Goal: Transaction & Acquisition: Book appointment/travel/reservation

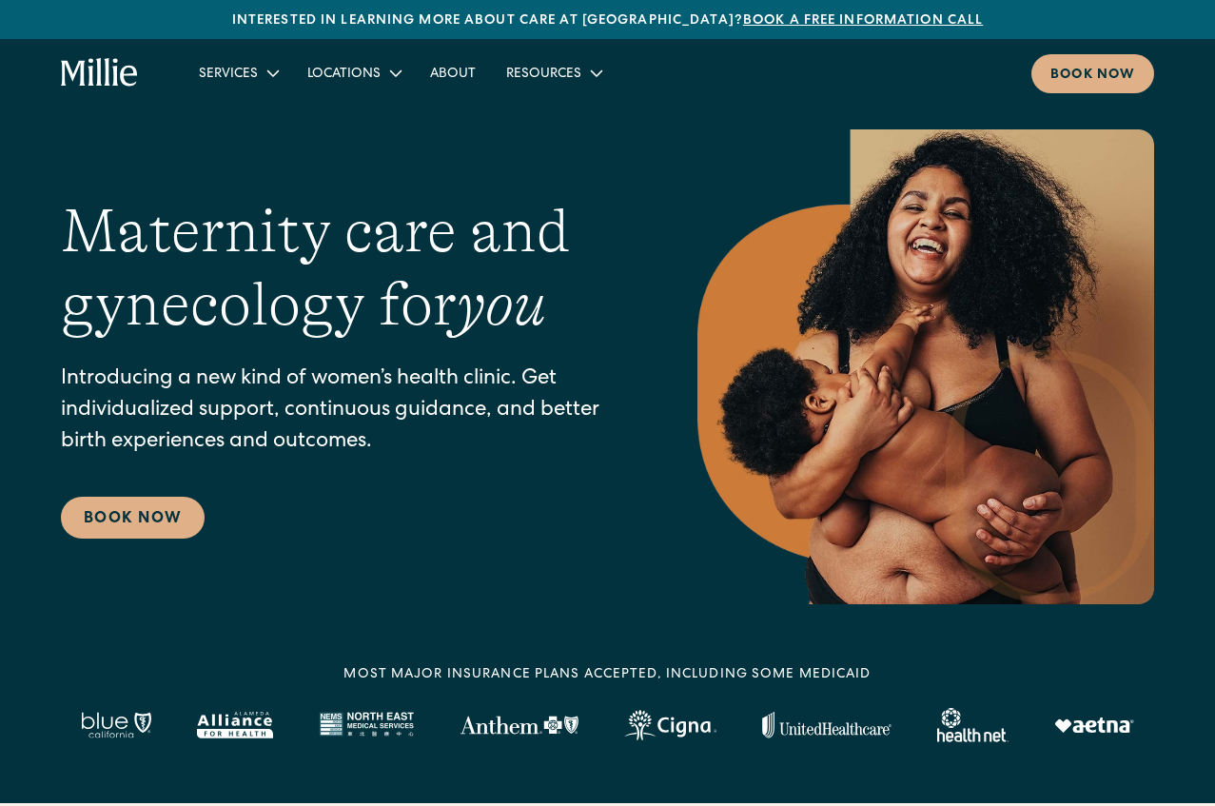
click at [918, 92] on nav "Services Maternity Gynecology Classes & Other Support Locations Berkeley South …" at bounding box center [669, 73] width 970 height 39
click at [1071, 73] on div "Book now" at bounding box center [1092, 76] width 85 height 20
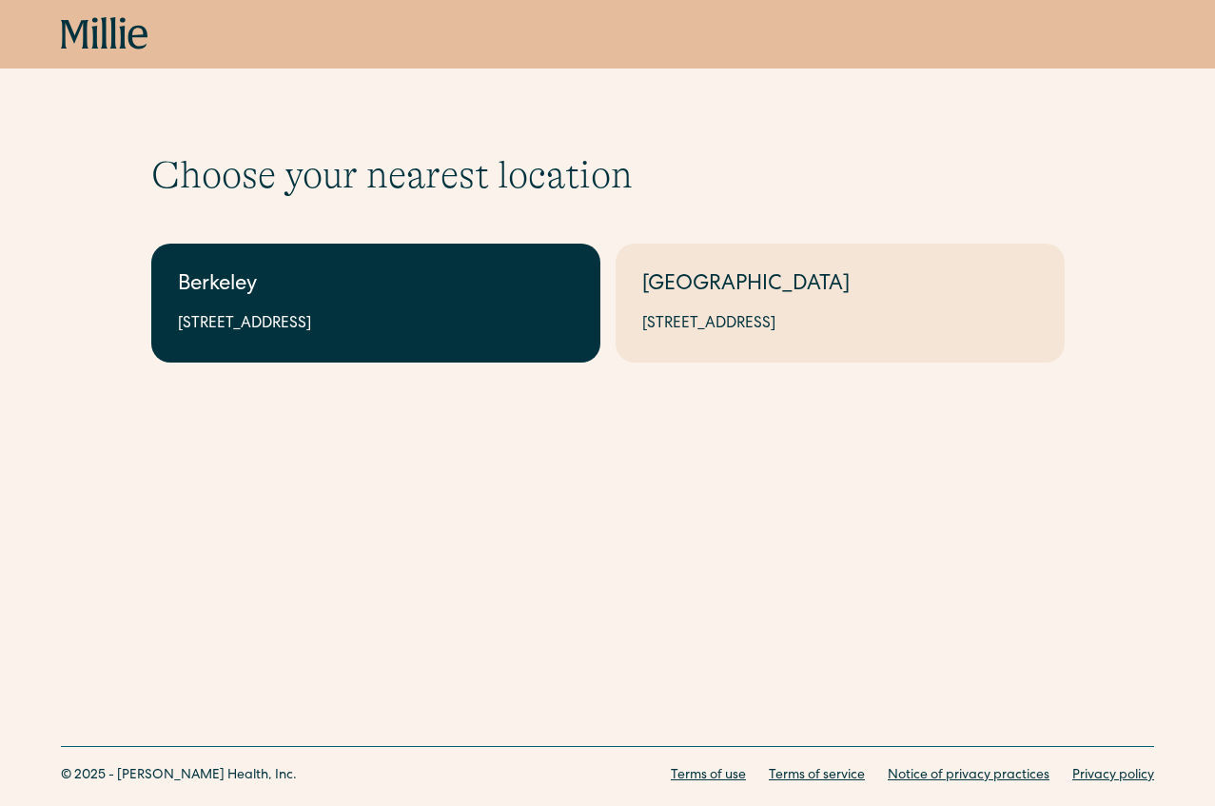
click at [440, 308] on link "Berkeley 2999 Regent St, Suite 524, Berkeley, CA 94705" at bounding box center [375, 302] width 449 height 119
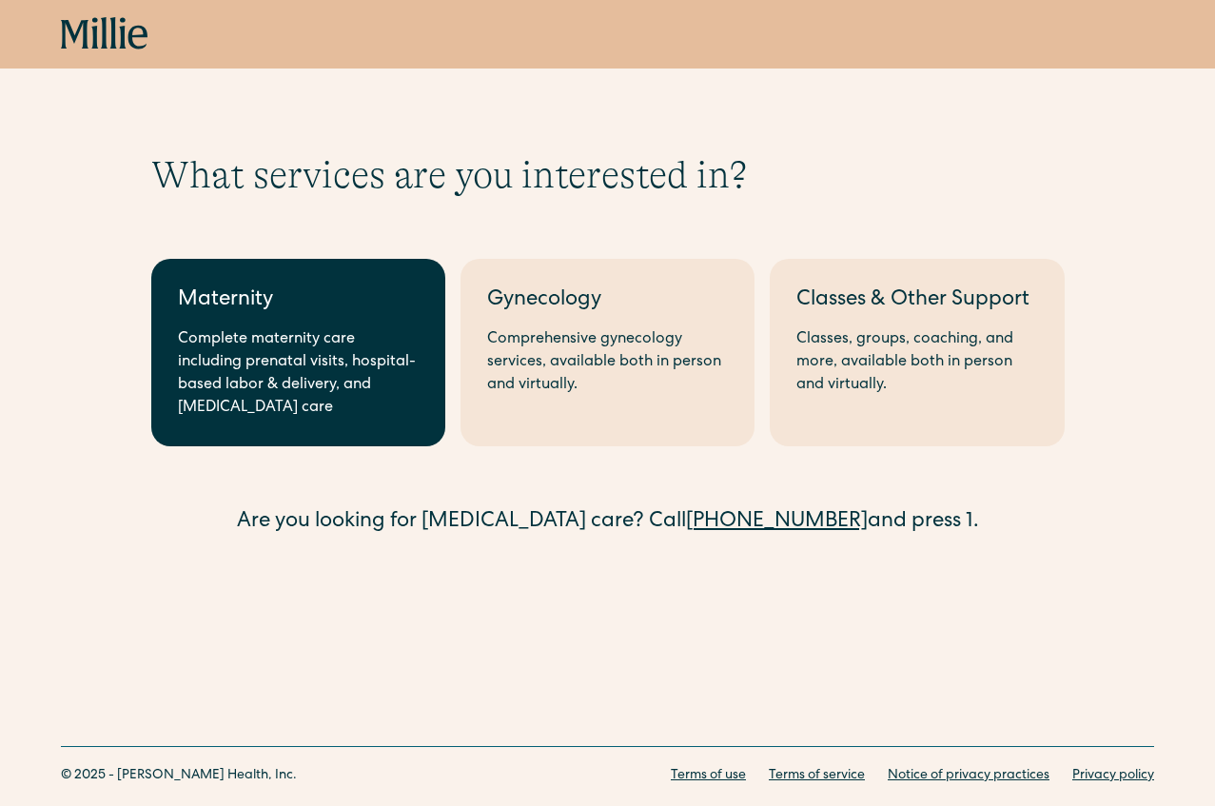
click at [293, 325] on link "Maternity Complete maternity care including prenatal visits, hospital-based lab…" at bounding box center [298, 352] width 294 height 187
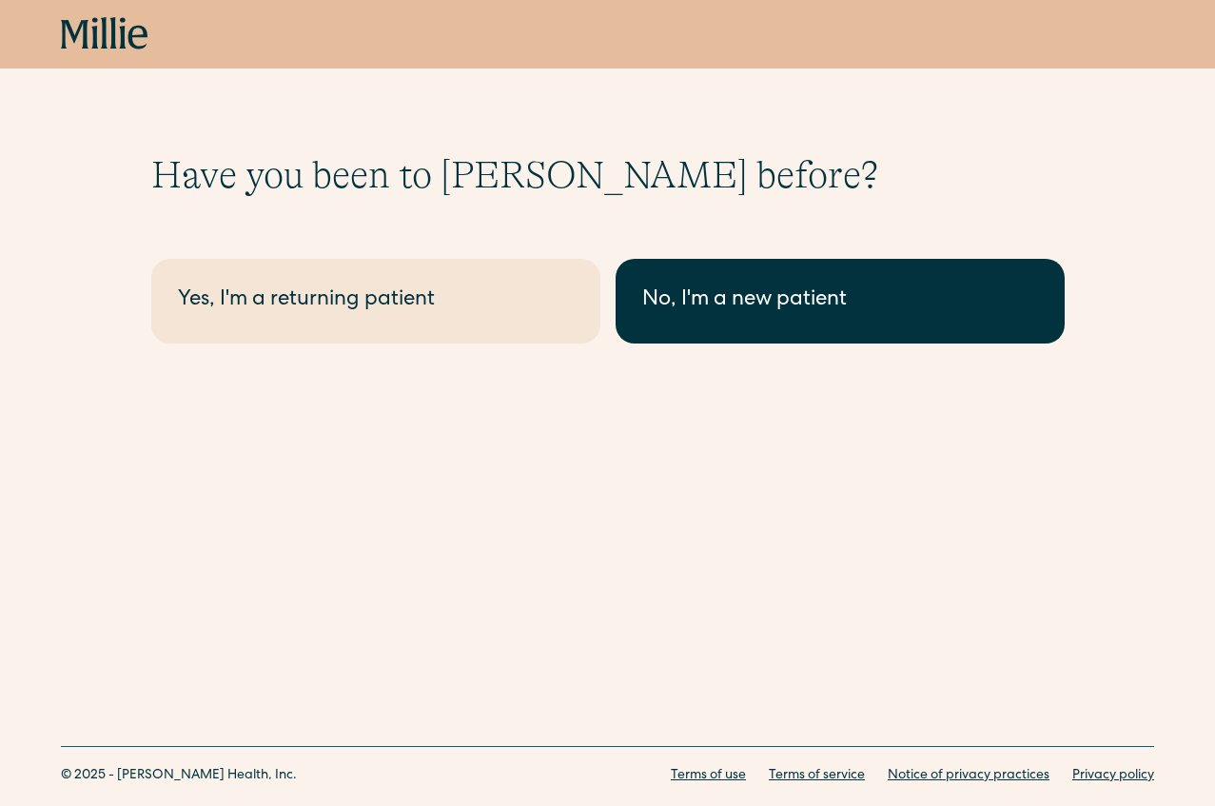
click at [776, 293] on div "No, I'm a new patient" at bounding box center [840, 300] width 396 height 31
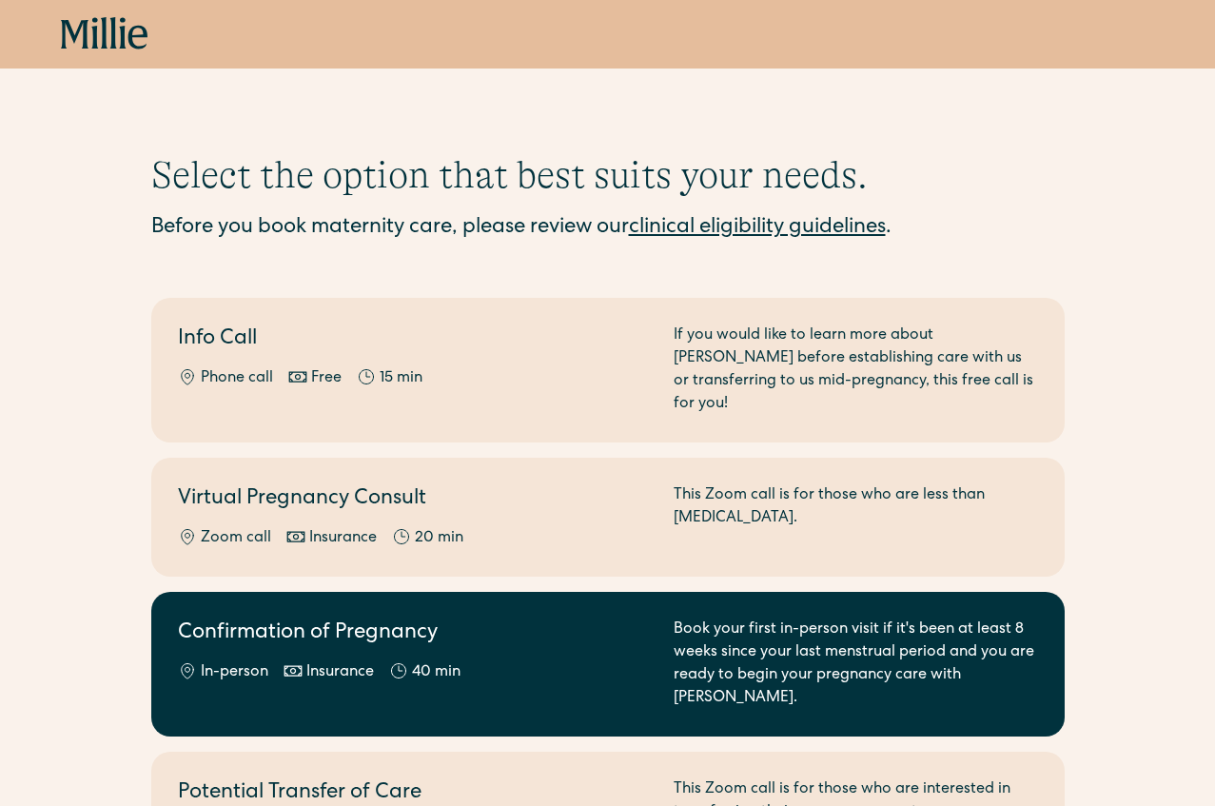
click at [582, 634] on div "Confirmation of Pregnancy In-person Insurance 40 min" at bounding box center [414, 663] width 473 height 91
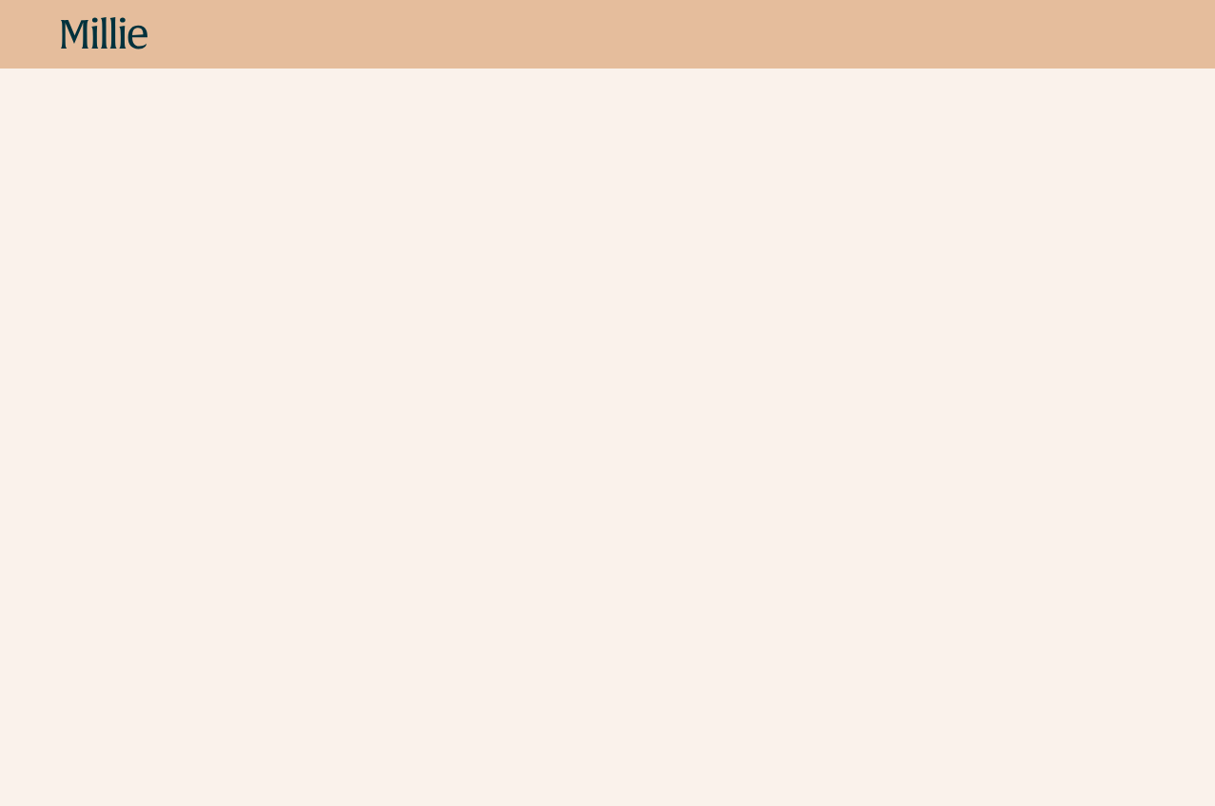
scroll to position [574, 0]
